Goal: Find specific page/section

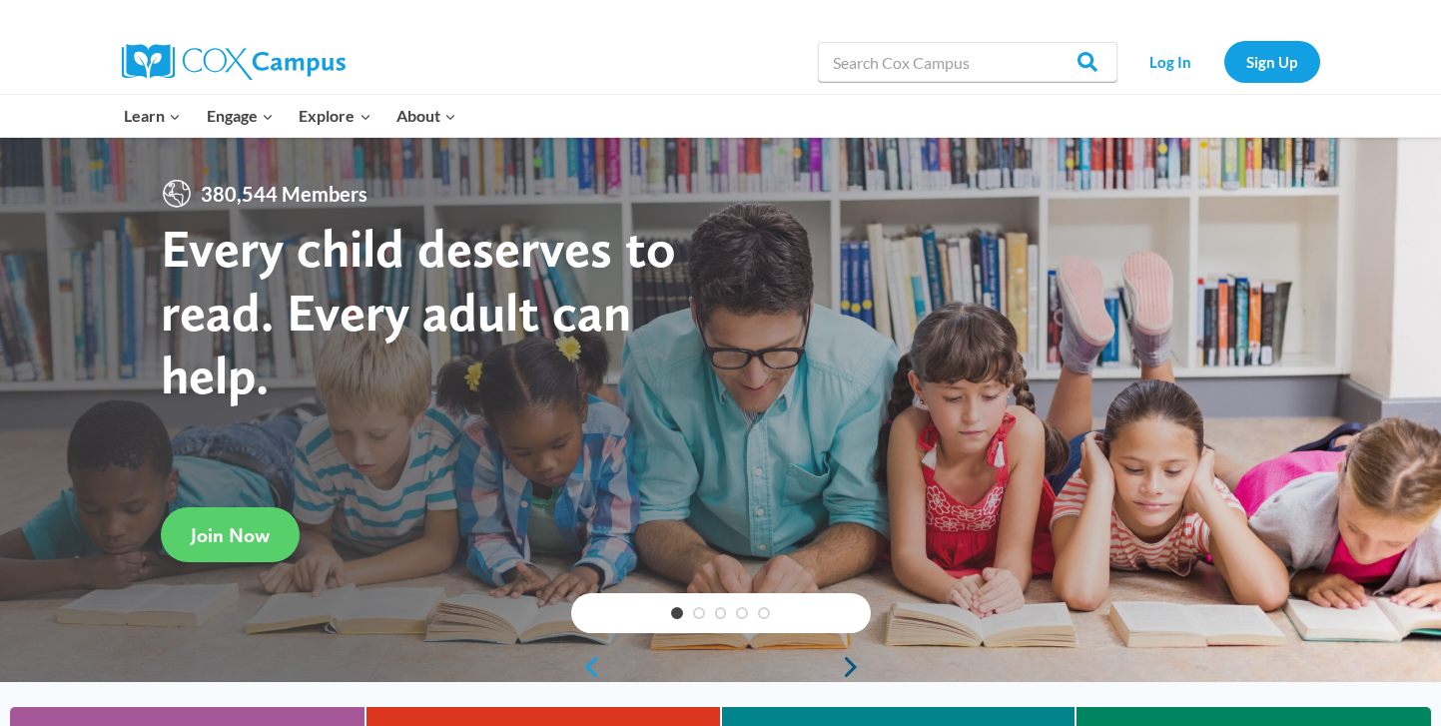
click at [845, 665] on link "Next" at bounding box center [856, 667] width 30 height 24
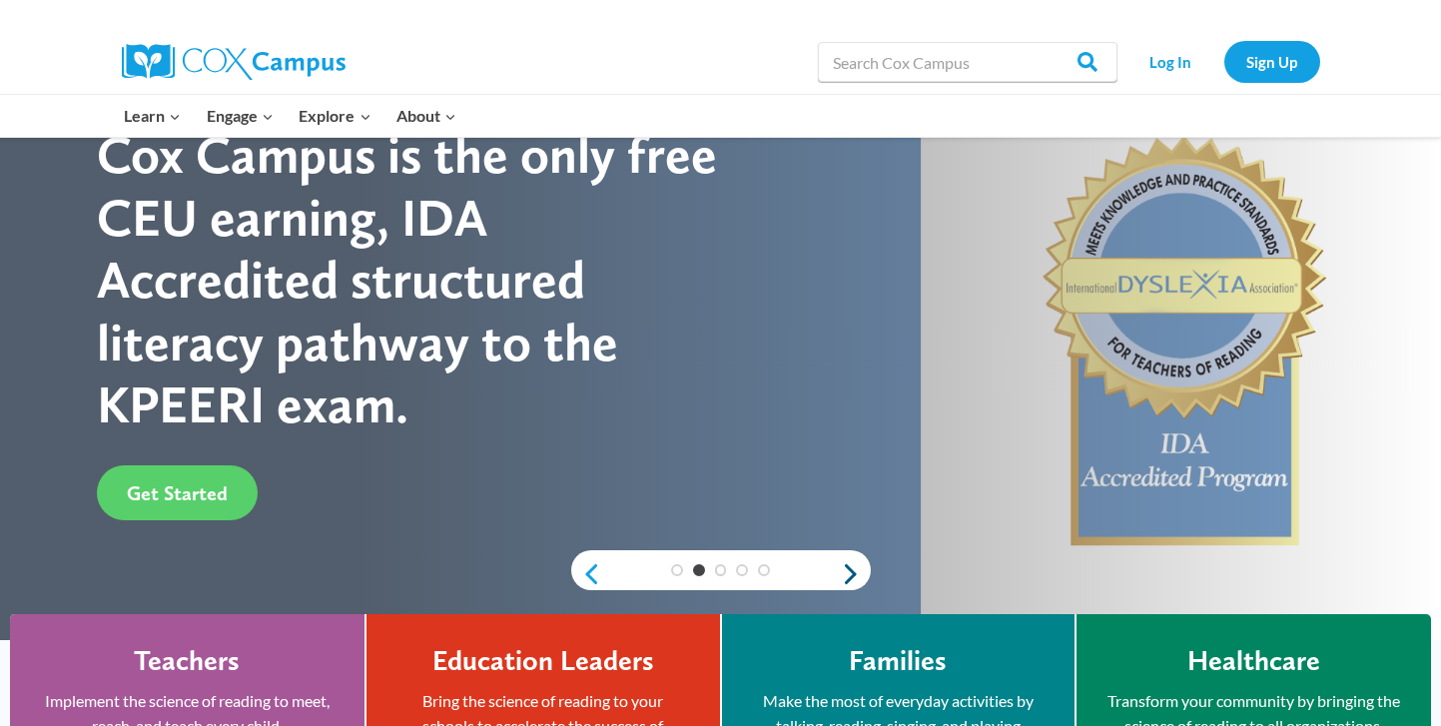
scroll to position [90, 0]
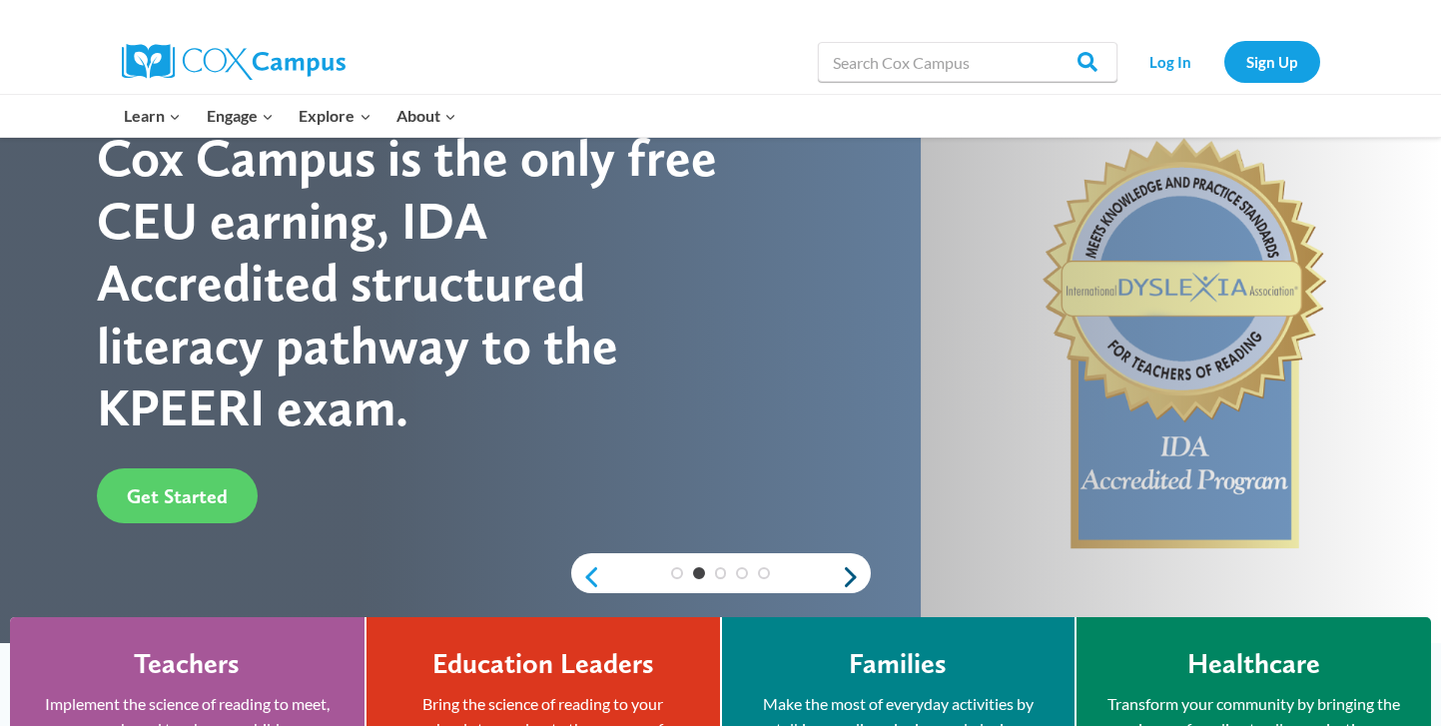
click at [849, 575] on link "Next" at bounding box center [856, 577] width 30 height 24
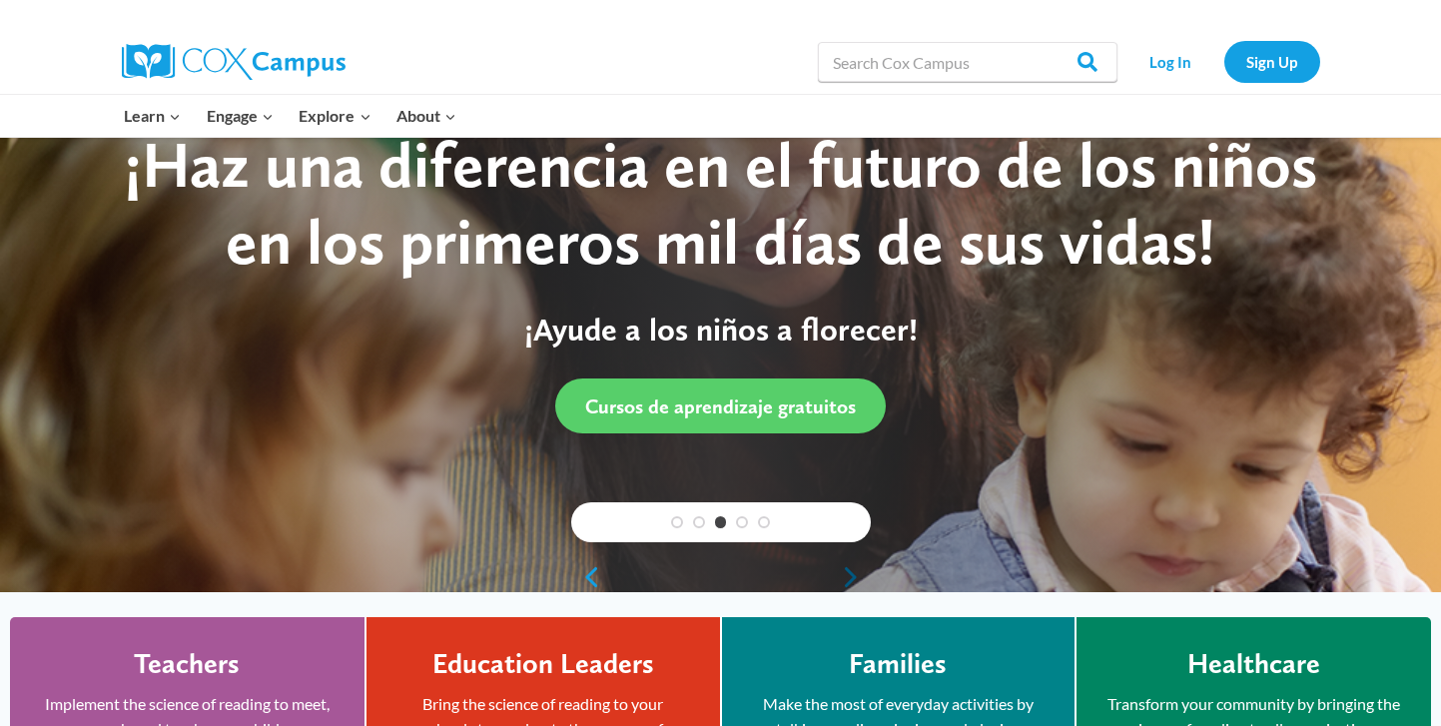
click at [849, 575] on link "Next" at bounding box center [856, 577] width 30 height 24
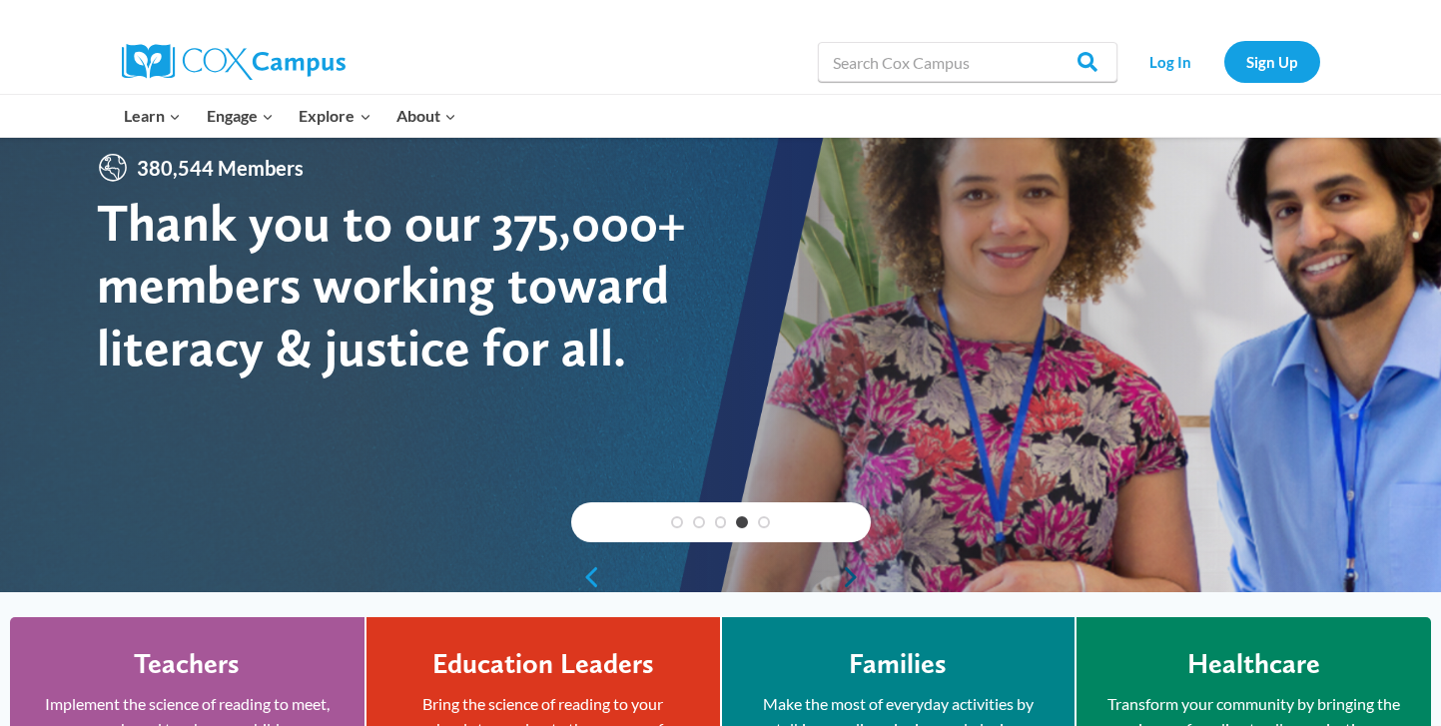
click at [850, 577] on link "Next" at bounding box center [856, 577] width 30 height 24
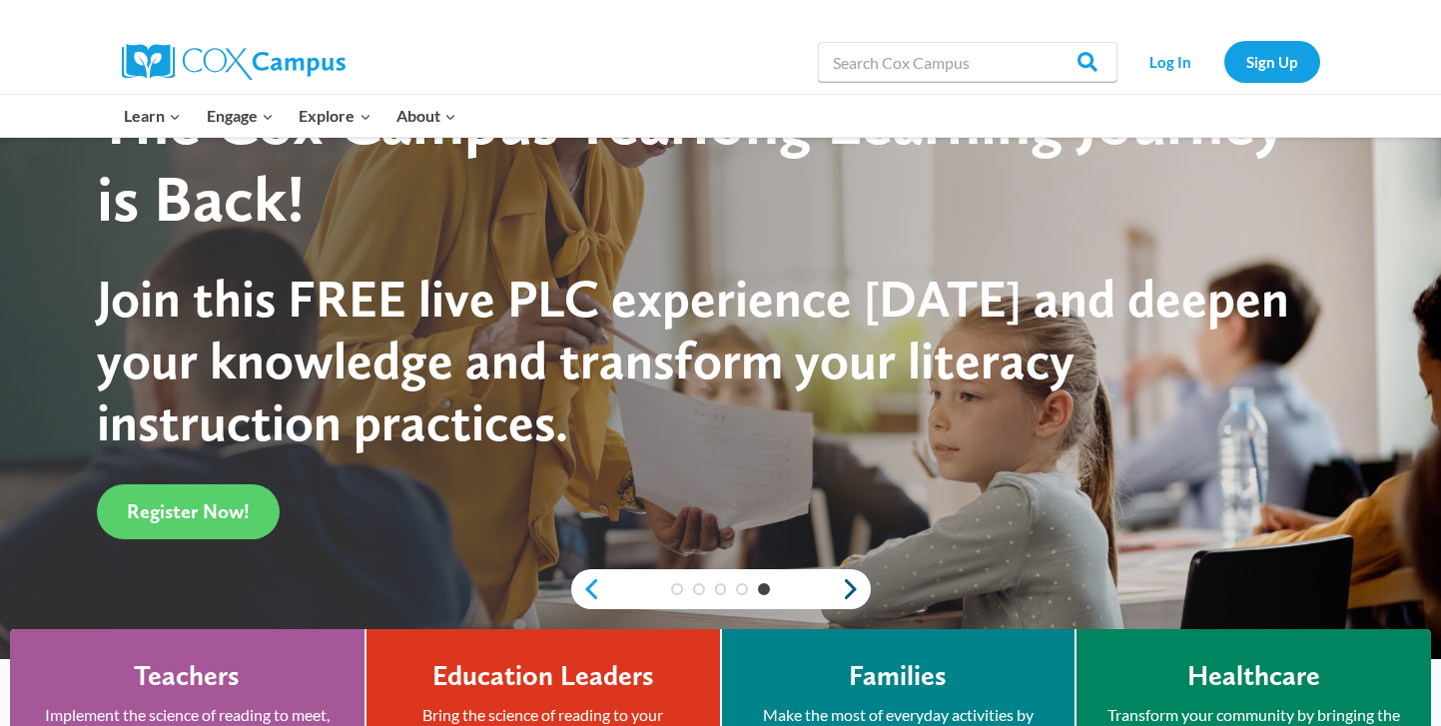
scroll to position [106, 0]
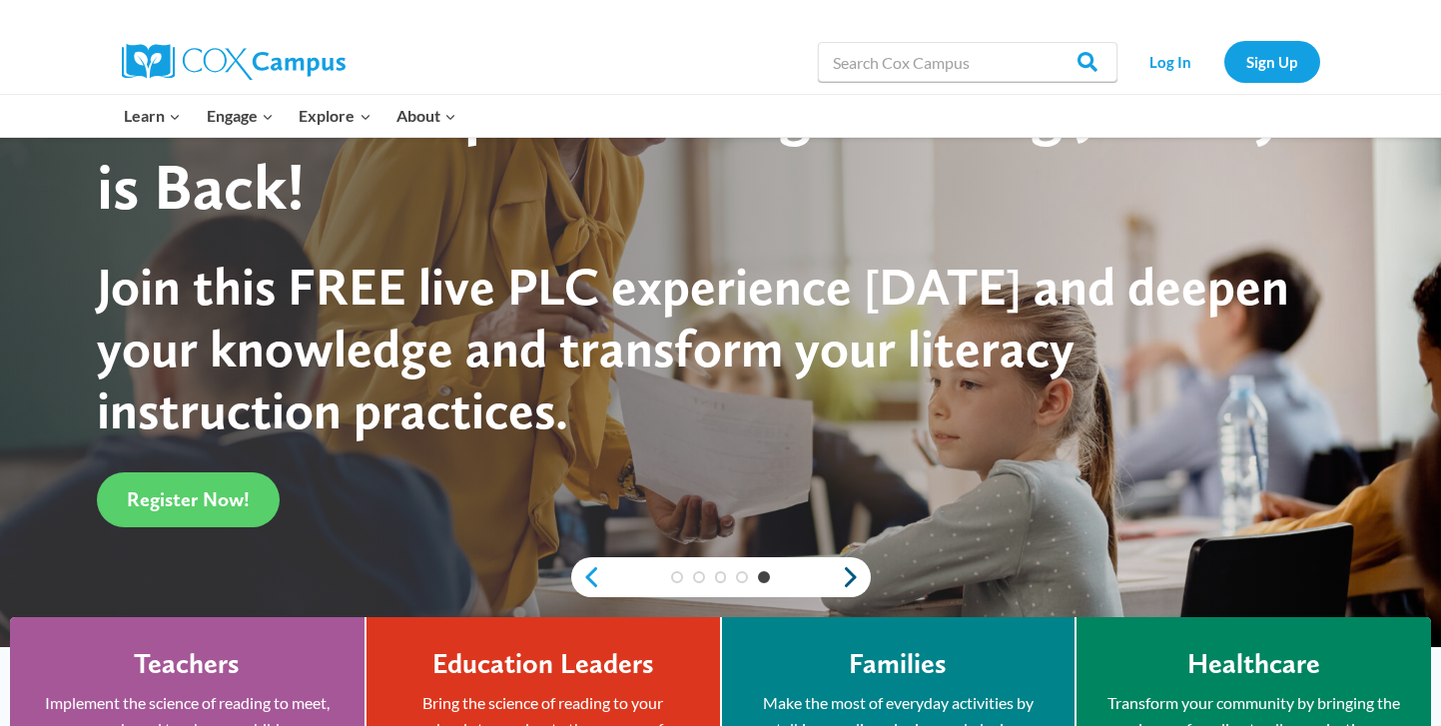
click at [850, 582] on link "Next" at bounding box center [856, 577] width 30 height 24
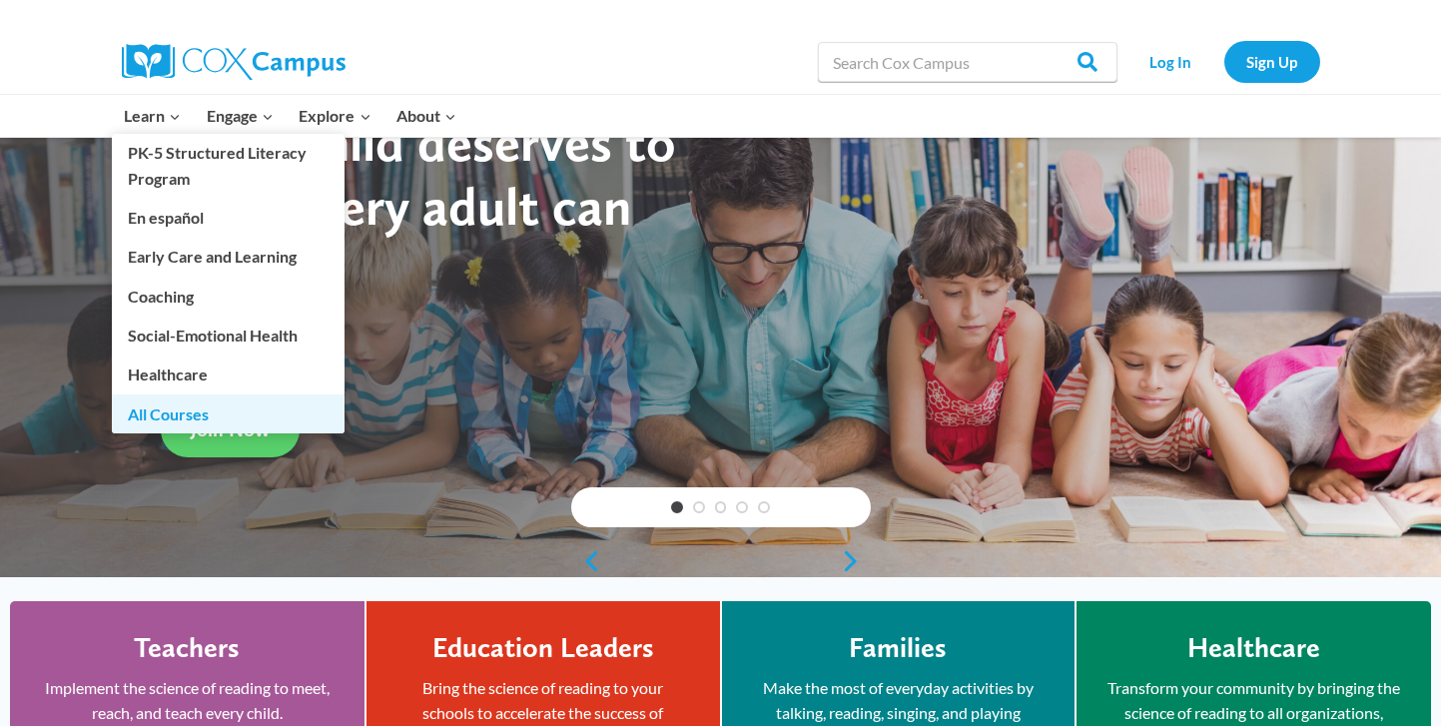
click at [295, 421] on link "All Courses" at bounding box center [228, 413] width 233 height 38
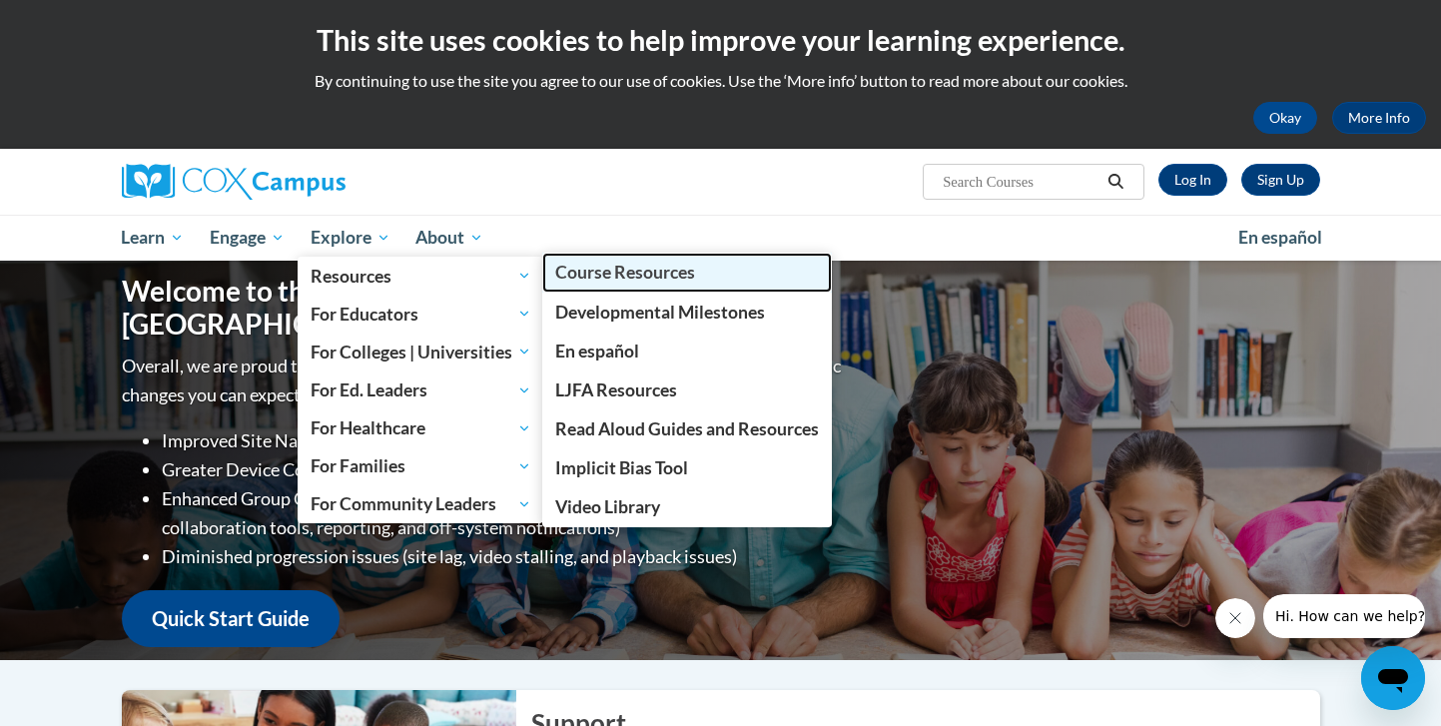
click at [723, 278] on link "Course Resources" at bounding box center [687, 272] width 290 height 39
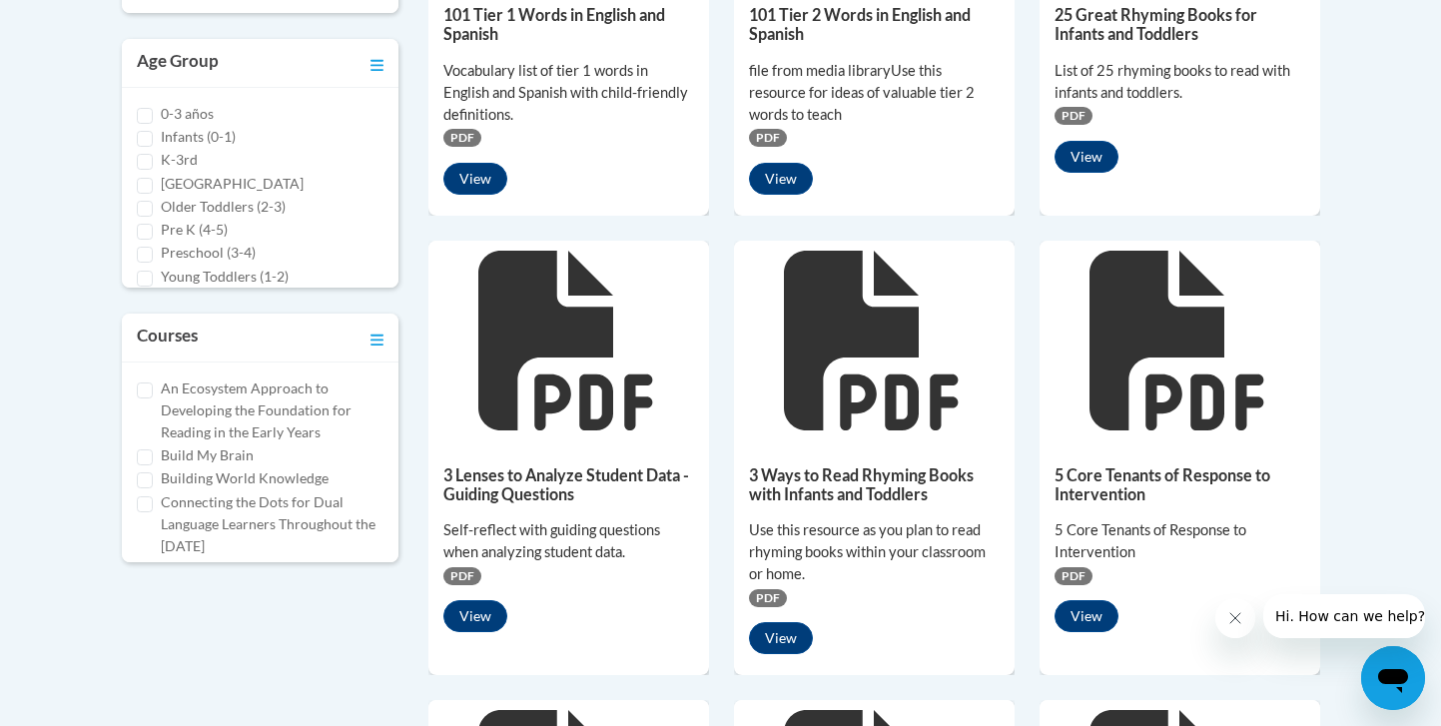
scroll to position [749, 0]
